Goal: Task Accomplishment & Management: Complete application form

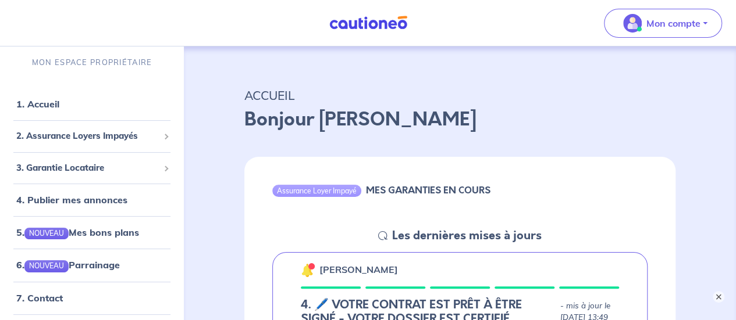
scroll to position [233, 0]
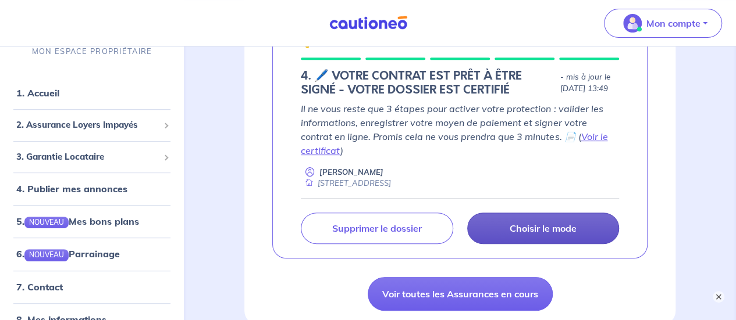
click at [490, 220] on link "Choisir le mode" at bounding box center [543, 228] width 152 height 31
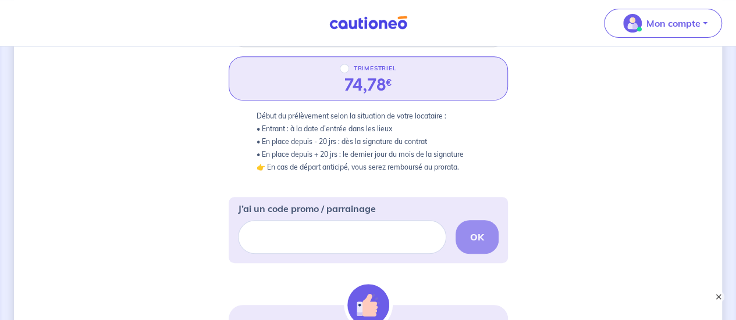
scroll to position [233, 0]
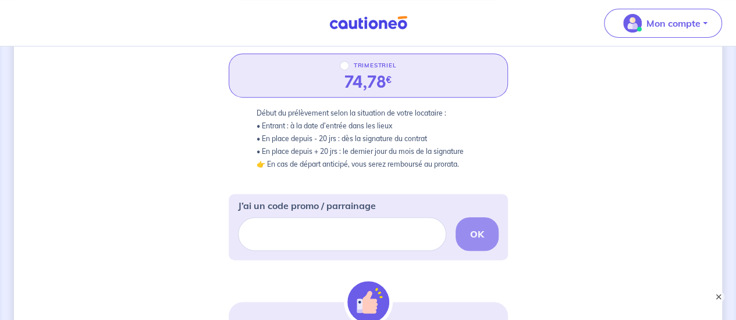
click at [350, 73] on div "74,78 €" at bounding box center [368, 83] width 48 height 20
radio input "true"
click at [333, 243] on input "J’ai un code promo / parrainage" at bounding box center [342, 235] width 208 height 34
paste input "SRIAS-BFC"
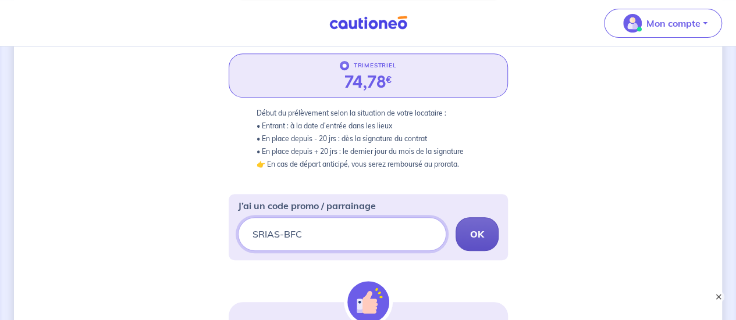
type input "SRIAS-BFC"
click at [474, 232] on strong "OK" at bounding box center [477, 235] width 14 height 12
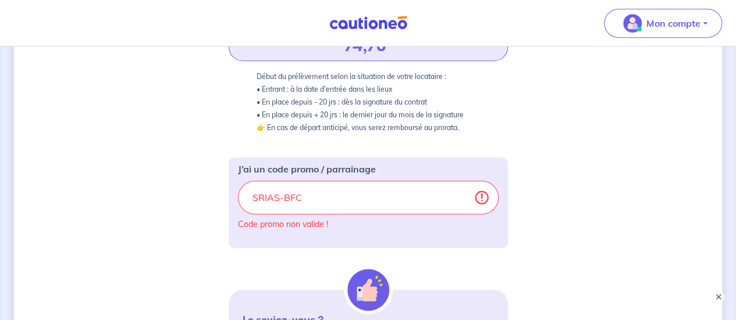
scroll to position [349, 0]
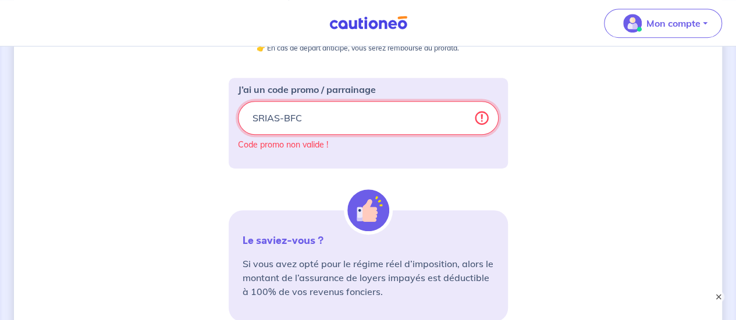
click at [307, 116] on input "SRIAS-BFC" at bounding box center [368, 118] width 261 height 34
drag, startPoint x: 307, startPoint y: 115, endPoint x: 180, endPoint y: 116, distance: 126.8
click at [180, 116] on div "2 3 Informations bail Informations propriétaire Paiement signature Choisissez v…" at bounding box center [368, 102] width 708 height 780
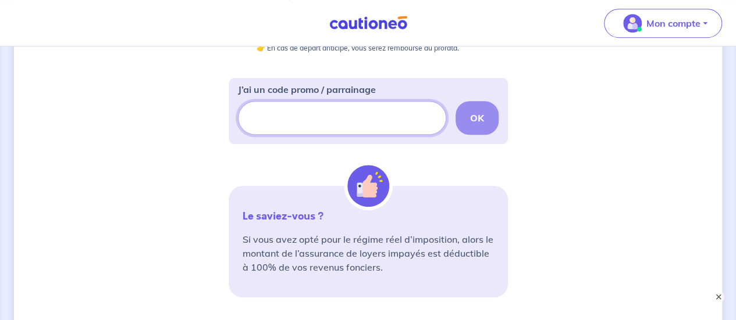
paste input "SRIAS-BFC"
type input "SRIAS-BFC"
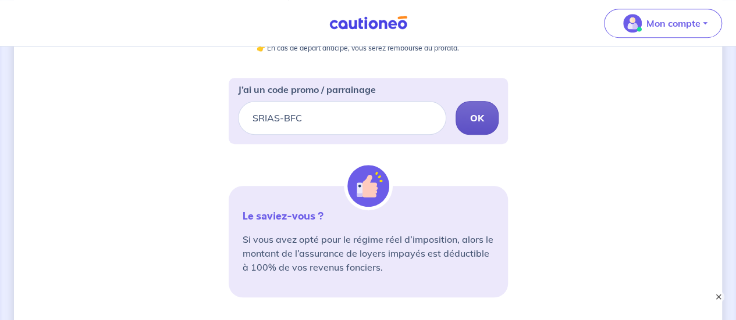
click at [471, 112] on strong "OK" at bounding box center [477, 118] width 14 height 12
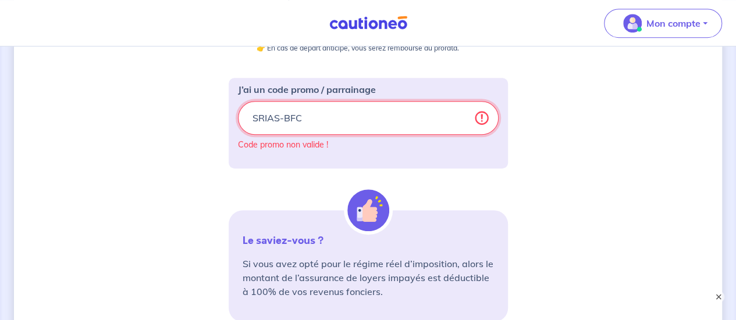
drag, startPoint x: 328, startPoint y: 125, endPoint x: 151, endPoint y: 122, distance: 176.8
click at [151, 122] on div "2 3 Informations bail Informations propriétaire Paiement signature Choisissez v…" at bounding box center [368, 102] width 708 height 780
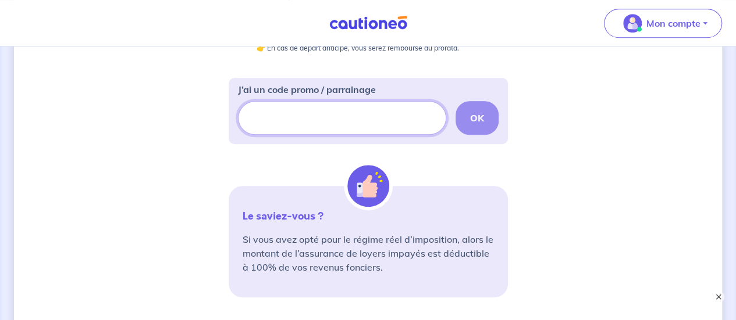
click at [361, 119] on input "J’ai un code promo / parrainage" at bounding box center [342, 118] width 208 height 34
paste input "CSFPROMO"
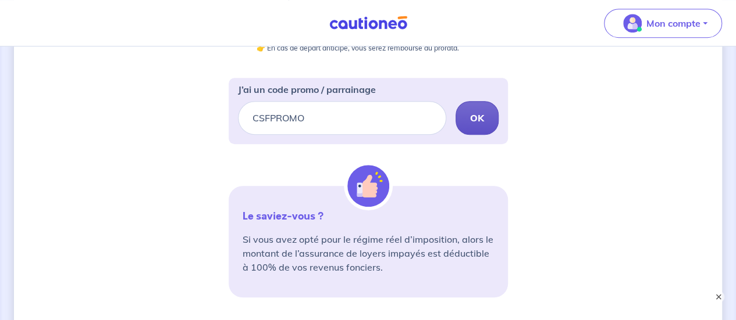
click at [461, 122] on button "OK" at bounding box center [476, 118] width 43 height 34
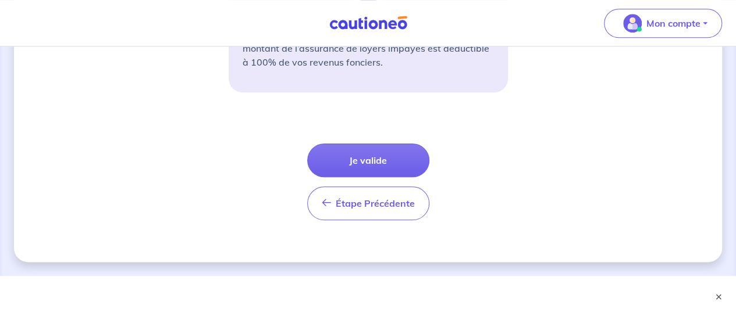
scroll to position [288, 0]
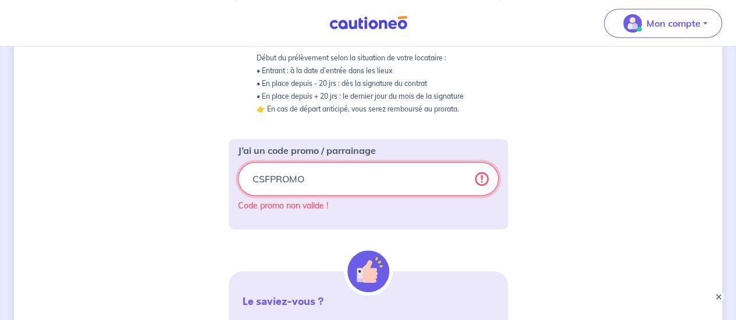
drag, startPoint x: 319, startPoint y: 180, endPoint x: 194, endPoint y: 176, distance: 124.5
click at [194, 176] on div "2 3 Informations bail Informations propriétaire Paiement signature Choisissez v…" at bounding box center [368, 163] width 708 height 780
paste input "https://parrainage.cautioneo.com/audreyg-580"
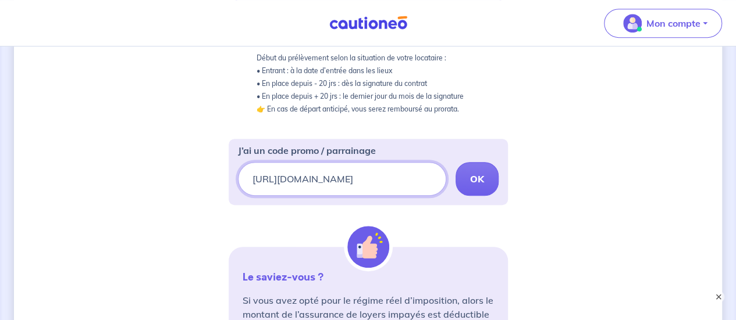
scroll to position [0, 20]
click at [475, 177] on strong "OK" at bounding box center [477, 179] width 14 height 12
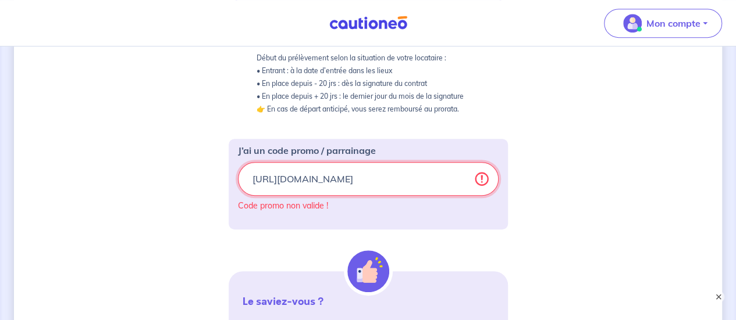
click at [457, 178] on input "https://parrainage.cautioneo.com/audreyg-580" at bounding box center [368, 179] width 261 height 34
drag, startPoint x: 466, startPoint y: 178, endPoint x: 152, endPoint y: 172, distance: 313.5
click at [152, 172] on div "2 3 Informations bail Informations propriétaire Paiement signature Choisissez v…" at bounding box center [368, 163] width 708 height 780
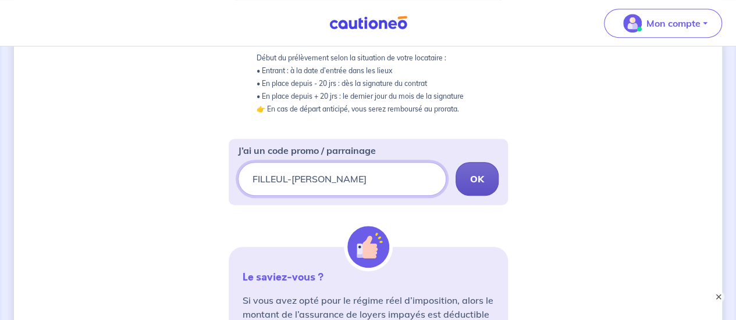
type input "FILLEUL-CASKRN"
click at [466, 173] on button "OK" at bounding box center [476, 179] width 43 height 34
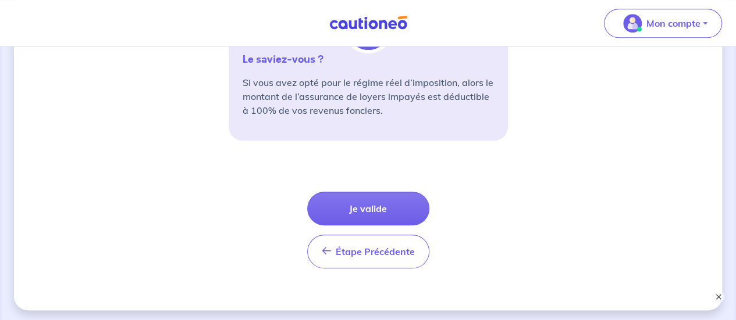
scroll to position [589, 0]
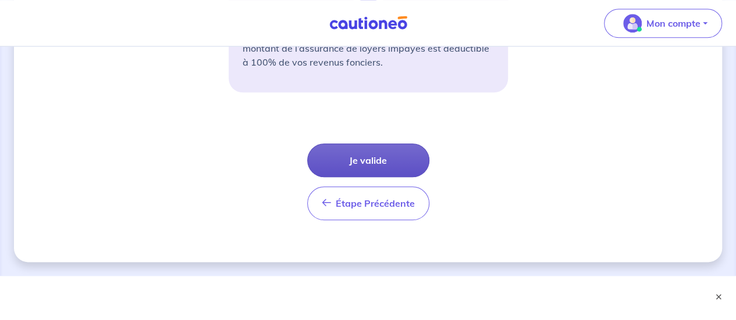
click at [360, 160] on button "Je valide" at bounding box center [368, 161] width 122 height 34
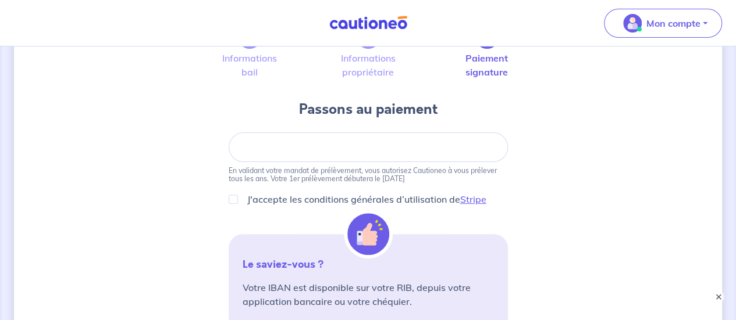
scroll to position [116, 0]
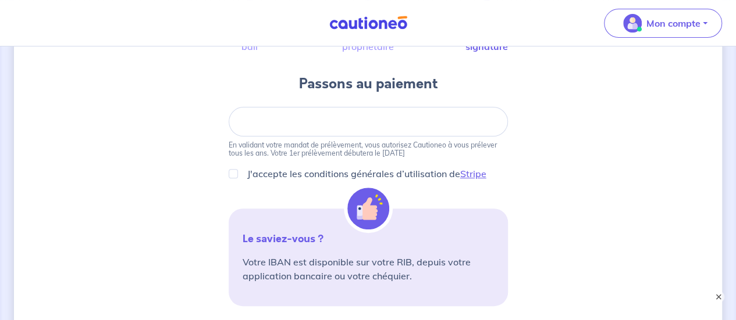
click at [358, 139] on div "Je valide En validant votre mandat de prélèvement, vous autorisez Cautioneo à v…" at bounding box center [368, 132] width 279 height 51
click at [233, 176] on input "J'accepte les conditions générales d’utilisation de Stripe" at bounding box center [233, 173] width 9 height 9
checkbox input "true"
click at [267, 117] on iframe at bounding box center [368, 122] width 250 height 10
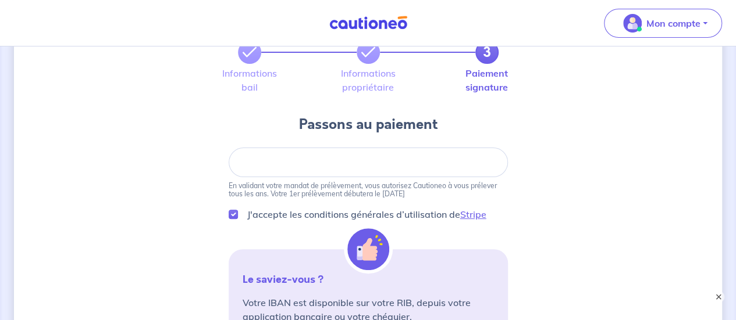
scroll to position [58, 0]
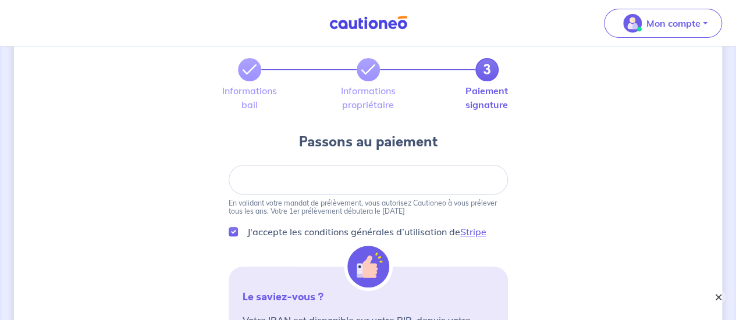
click at [725, 298] on button "×" at bounding box center [718, 297] width 14 height 14
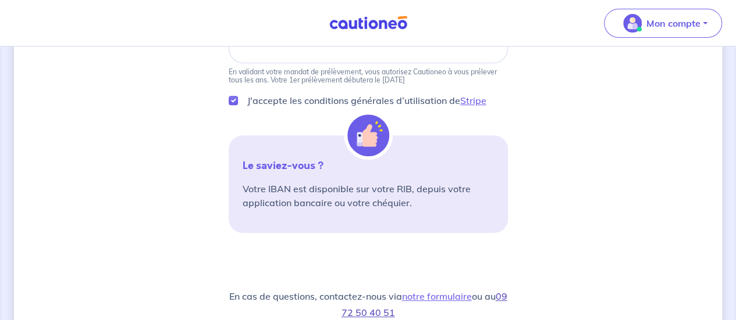
scroll to position [302, 0]
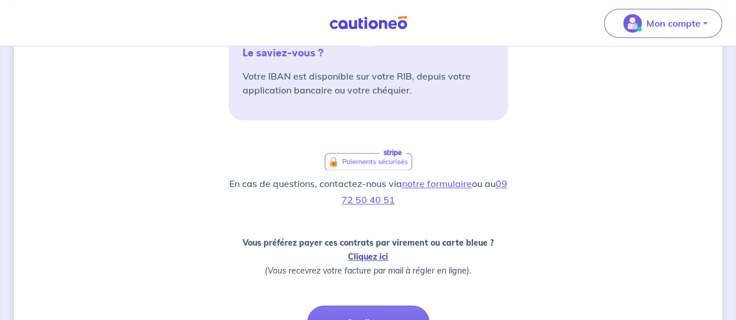
click at [365, 260] on link "Cliquez ici" at bounding box center [368, 257] width 40 height 10
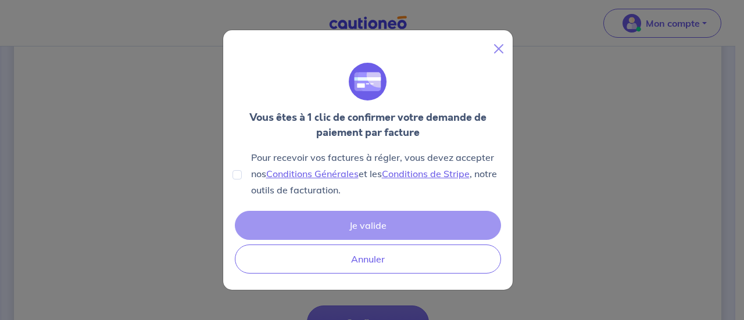
click at [242, 173] on div "Pour recevoir vos factures à régler, vous devez accepter nos Conditions Général…" at bounding box center [368, 173] width 271 height 49
click at [239, 176] on input "Pour recevoir vos factures à régler, vous devez accepter nos Conditions Général…" at bounding box center [237, 174] width 9 height 9
checkbox input "true"
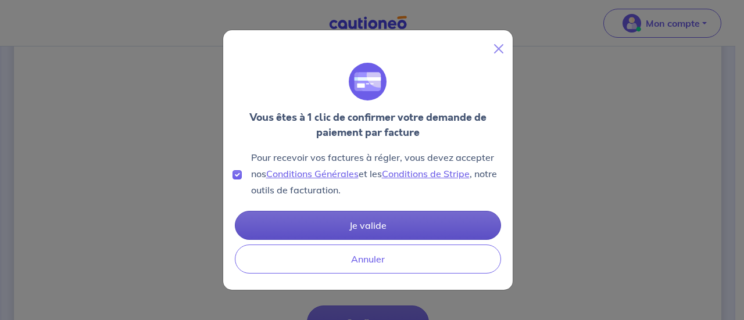
click at [333, 222] on button "Je valide" at bounding box center [368, 225] width 266 height 29
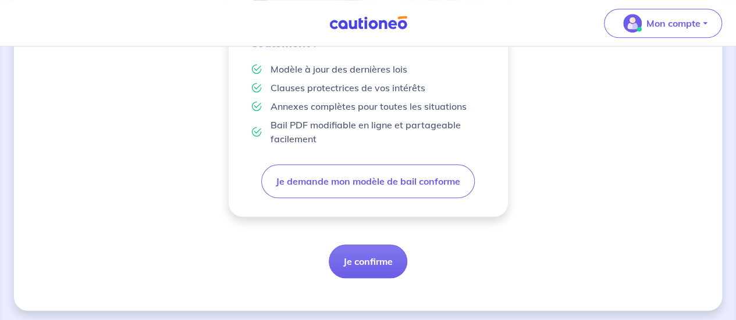
scroll to position [411, 0]
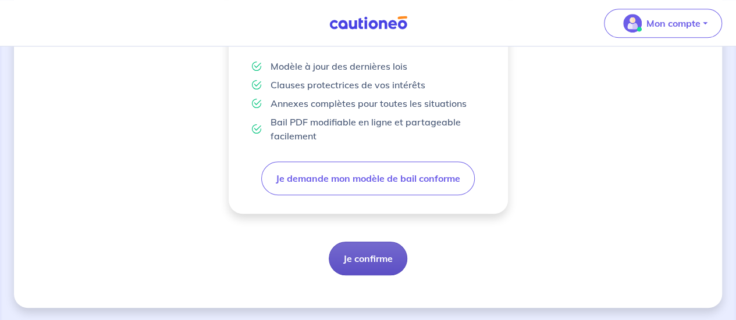
click at [370, 254] on button "Je confirme" at bounding box center [368, 259] width 79 height 34
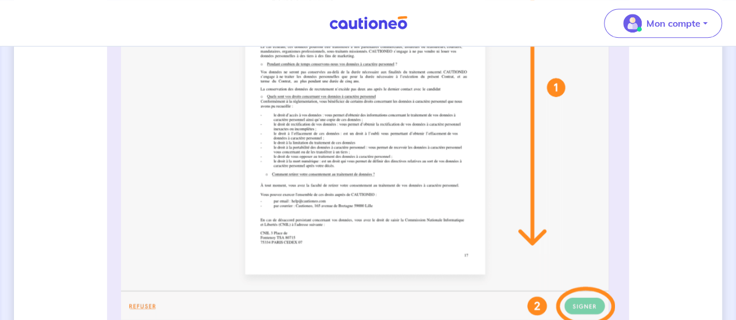
scroll to position [522, 0]
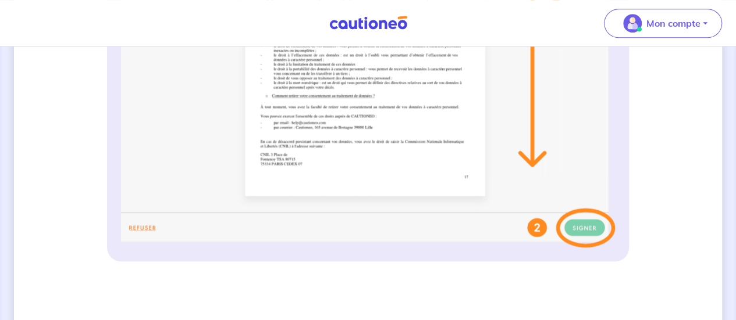
click at [325, 150] on img at bounding box center [368, 33] width 494 height 430
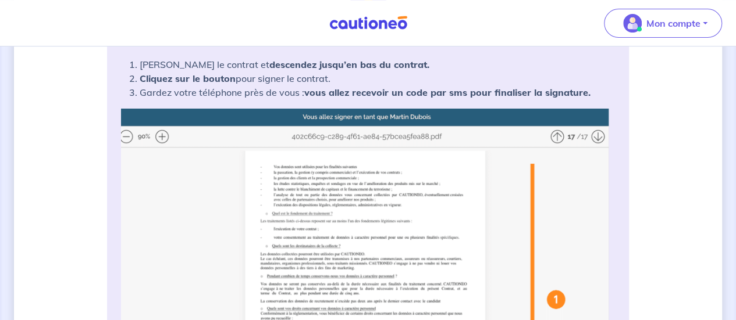
scroll to position [173, 0]
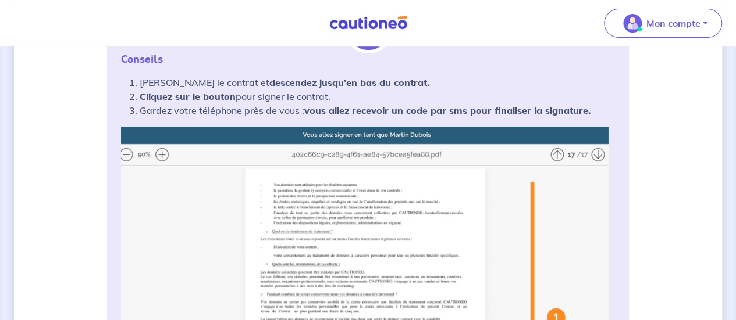
scroll to position [231, 0]
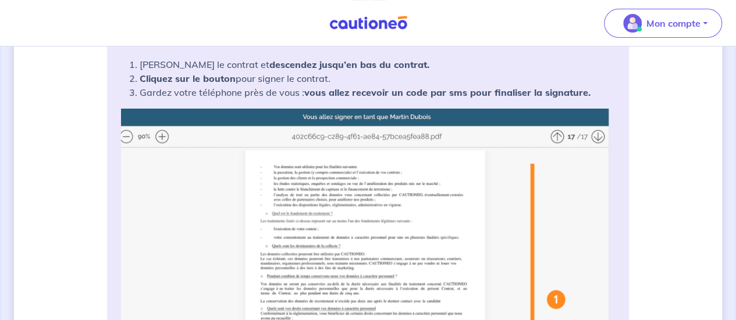
click at [159, 137] on img at bounding box center [368, 324] width 494 height 430
click at [247, 181] on img at bounding box center [368, 324] width 494 height 430
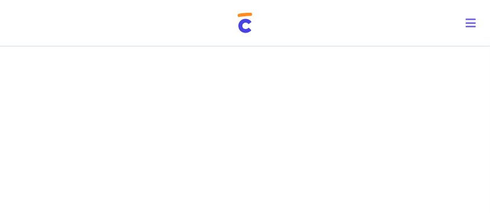
scroll to position [901, 0]
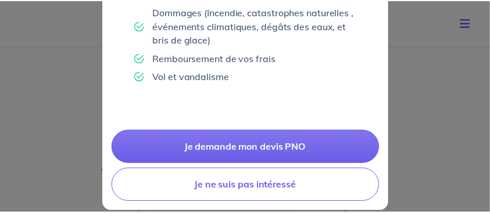
scroll to position [247, 0]
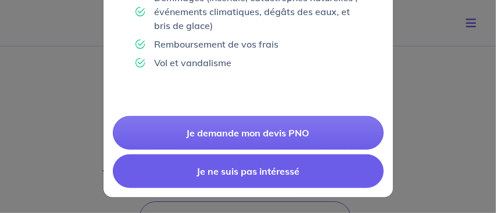
click at [272, 178] on button "Je ne suis pas intéressé" at bounding box center [248, 172] width 271 height 34
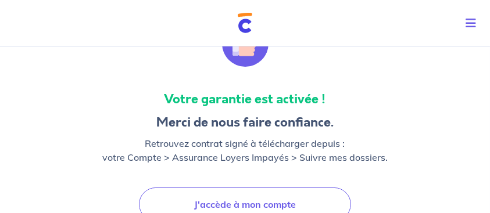
scroll to position [0, 0]
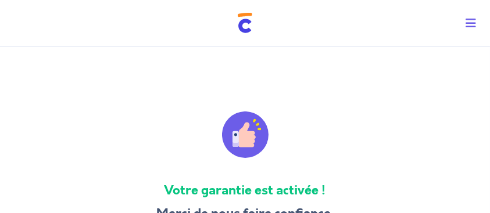
click at [471, 26] on icon "Toggle navigation" at bounding box center [471, 23] width 10 height 12
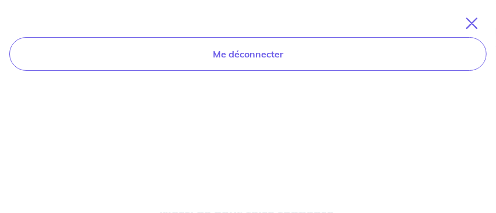
click at [474, 17] on icon "Toggle navigation" at bounding box center [472, 23] width 12 height 12
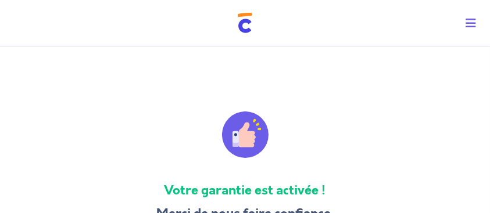
scroll to position [194, 0]
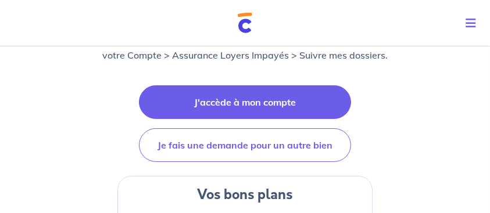
click at [255, 104] on link "J'accède à mon compte" at bounding box center [245, 102] width 213 height 34
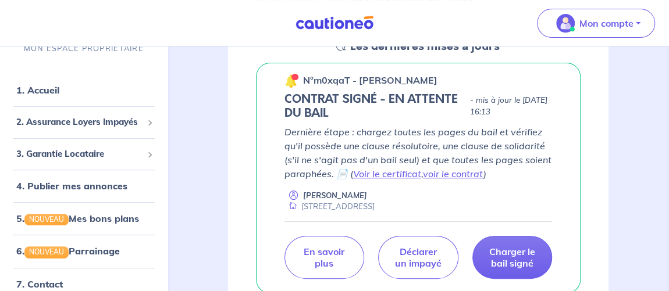
scroll to position [177, 0]
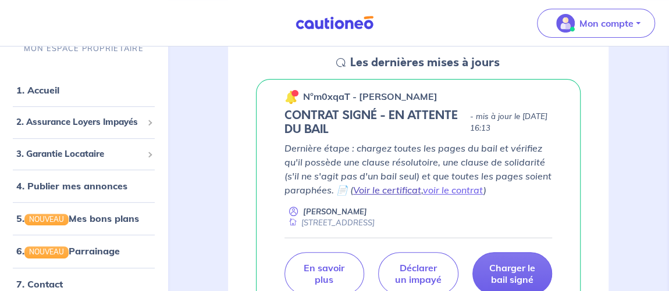
click at [394, 191] on link "Voir le certificat" at bounding box center [387, 190] width 68 height 12
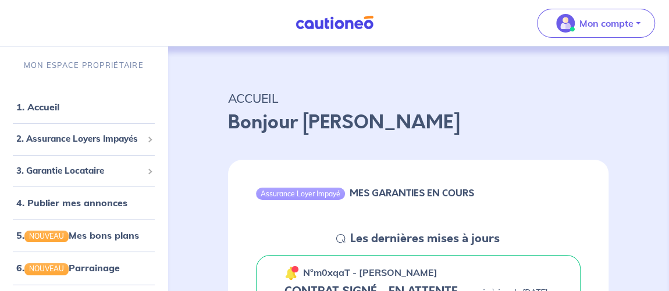
scroll to position [0, 0]
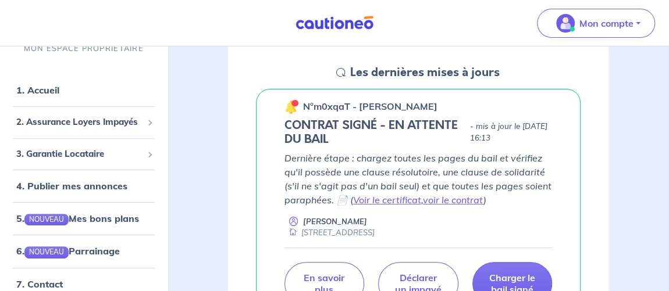
scroll to position [264, 0]
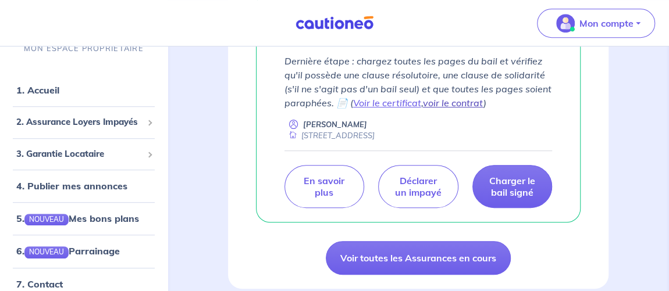
click at [449, 99] on link "voir le contrat" at bounding box center [453, 103] width 60 height 12
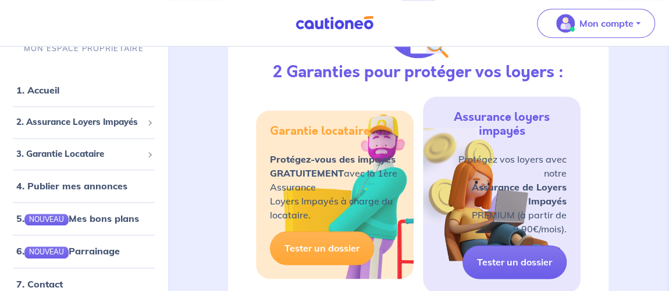
scroll to position [581, 0]
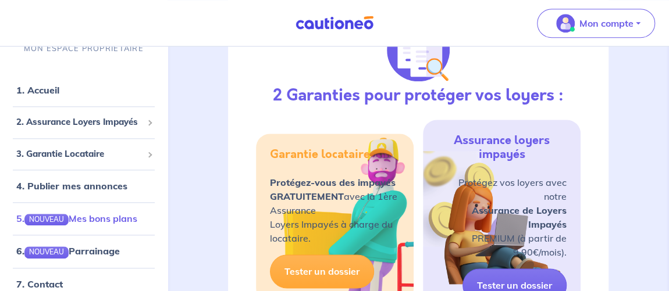
click at [43, 222] on link "5. NOUVEAU Mes bons plans" at bounding box center [76, 219] width 121 height 12
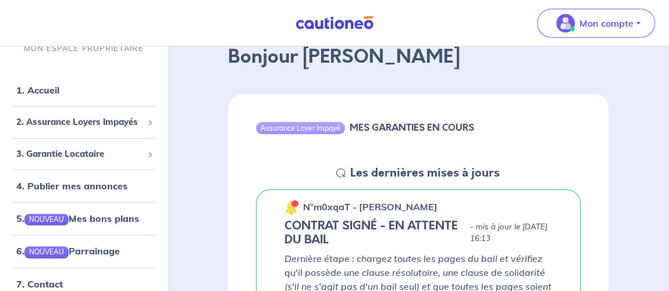
scroll to position [0, 0]
